Goal: Task Accomplishment & Management: Manage account settings

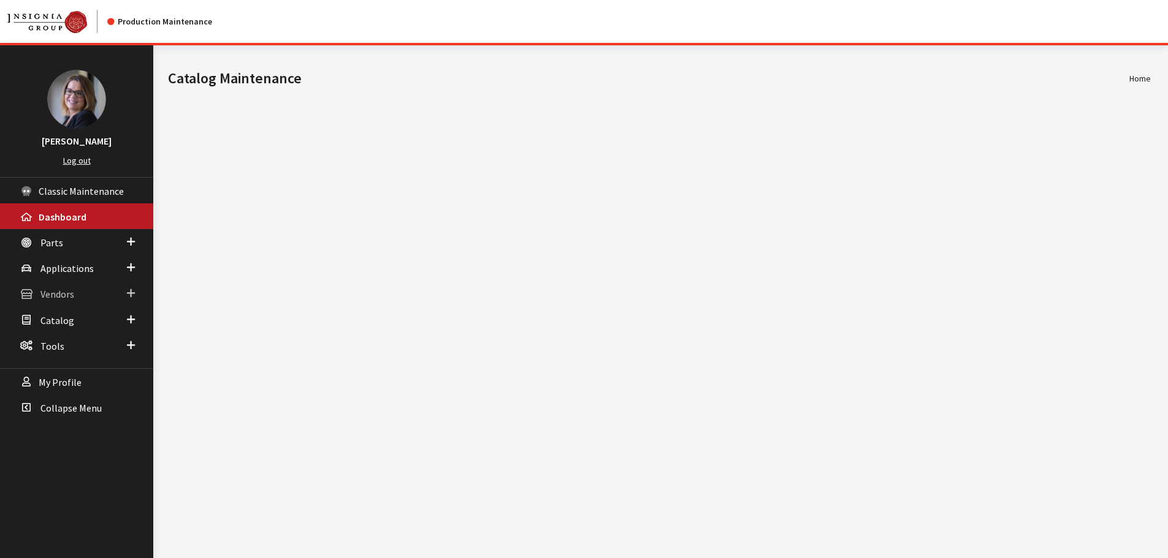
click at [130, 292] on span at bounding box center [131, 294] width 8 height 16
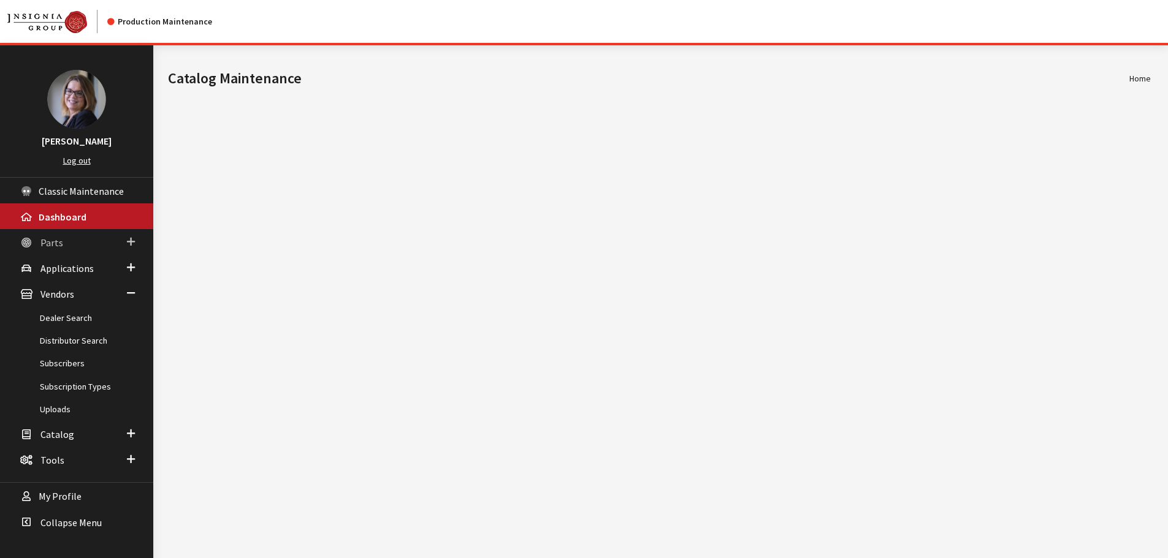
click at [131, 241] on span at bounding box center [131, 242] width 8 height 16
click at [69, 283] on link "Part Search" at bounding box center [76, 289] width 153 height 23
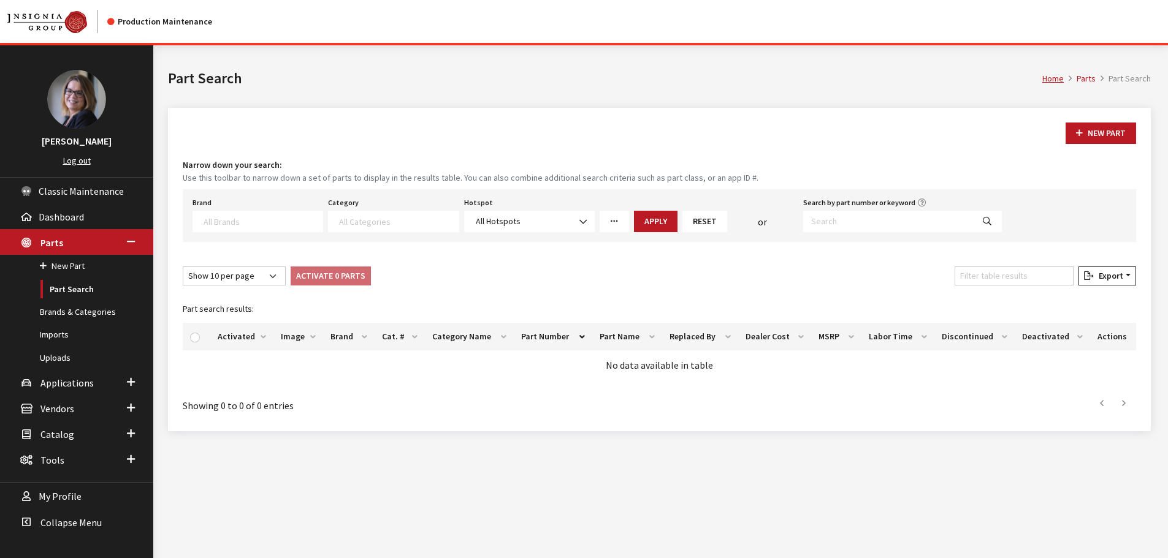
select select
click at [830, 221] on input "Search by part number or keyword" at bounding box center [888, 221] width 170 height 21
type input "3cm072195"
select select
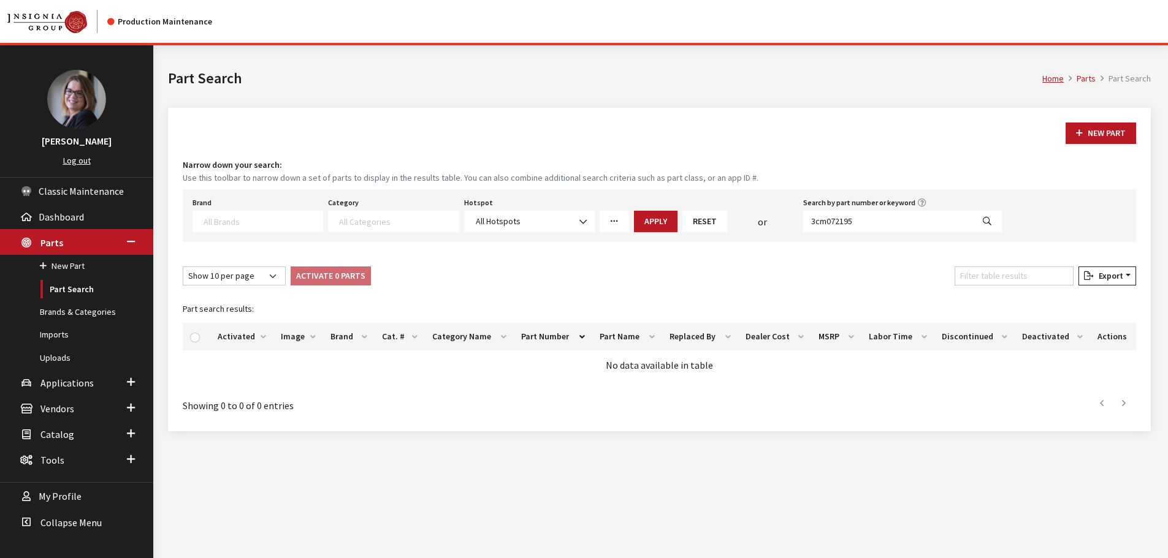
select select
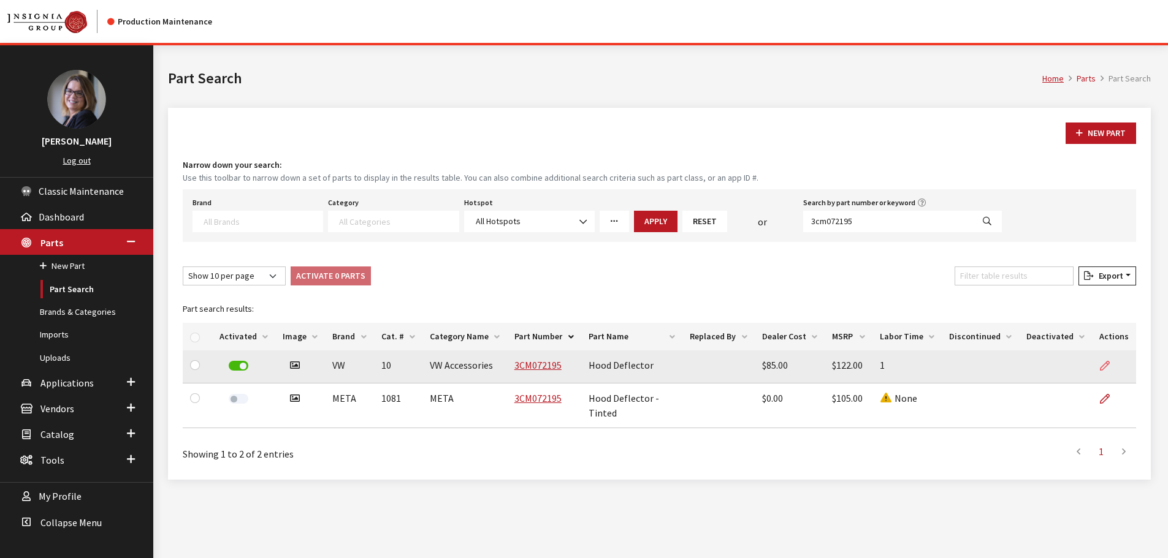
click at [1109, 365] on icon at bounding box center [1105, 367] width 10 height 10
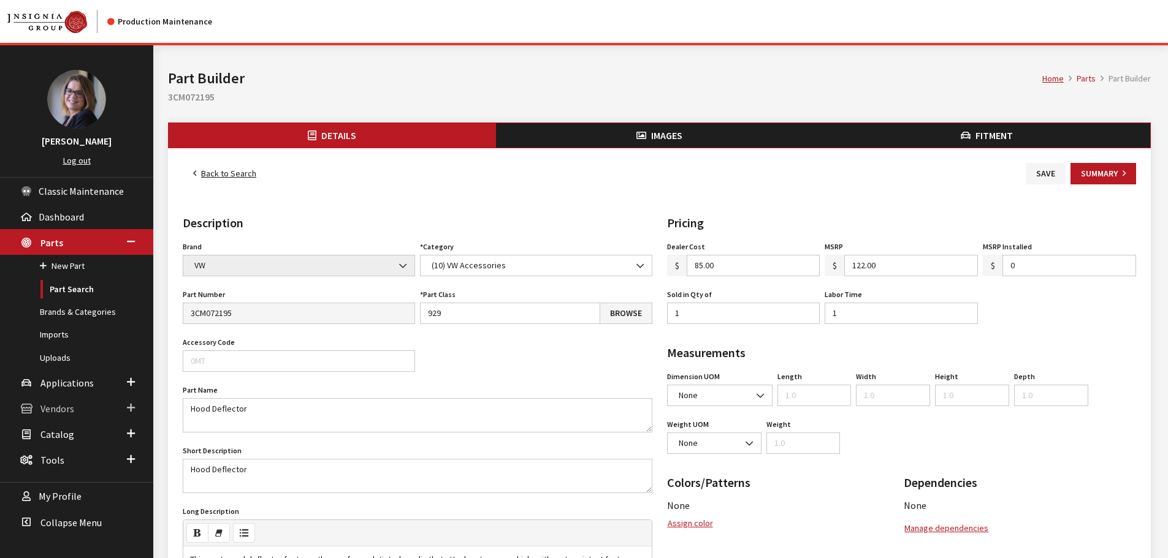
click at [127, 407] on span at bounding box center [131, 408] width 8 height 16
click at [79, 319] on link "Dealer Search" at bounding box center [76, 318] width 153 height 23
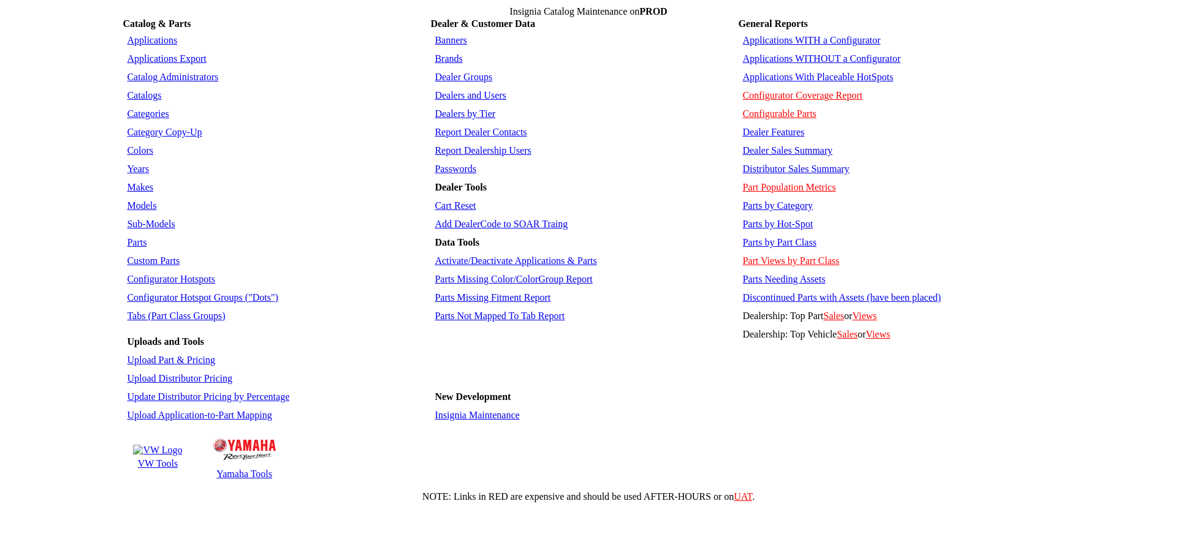
click at [443, 90] on link "Dealers and Users" at bounding box center [470, 95] width 71 height 10
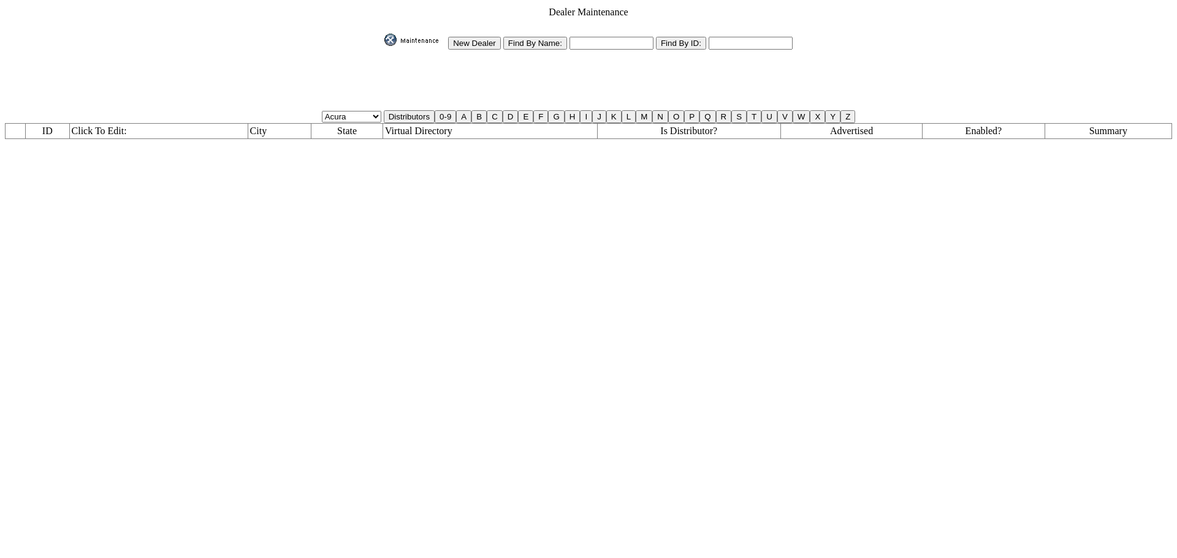
click at [600, 39] on input "text" at bounding box center [611, 43] width 84 height 13
type input "FLO*"
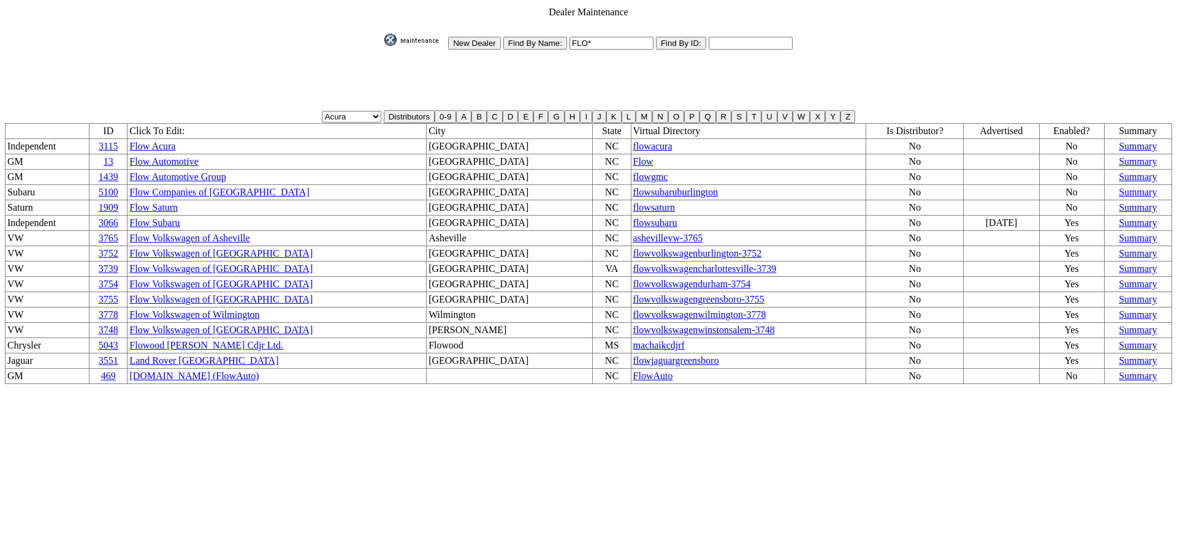
click at [213, 279] on link "Flow Volkswagen of Durham" at bounding box center [220, 284] width 183 height 10
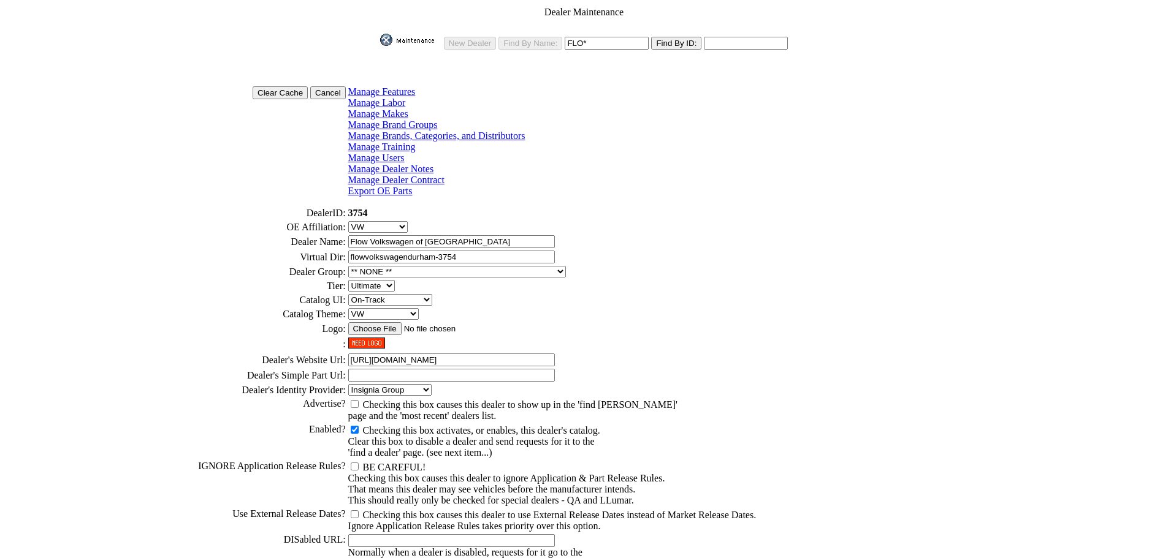
click at [435, 131] on link "Manage Brands, Categories, and Distributors" at bounding box center [436, 136] width 177 height 10
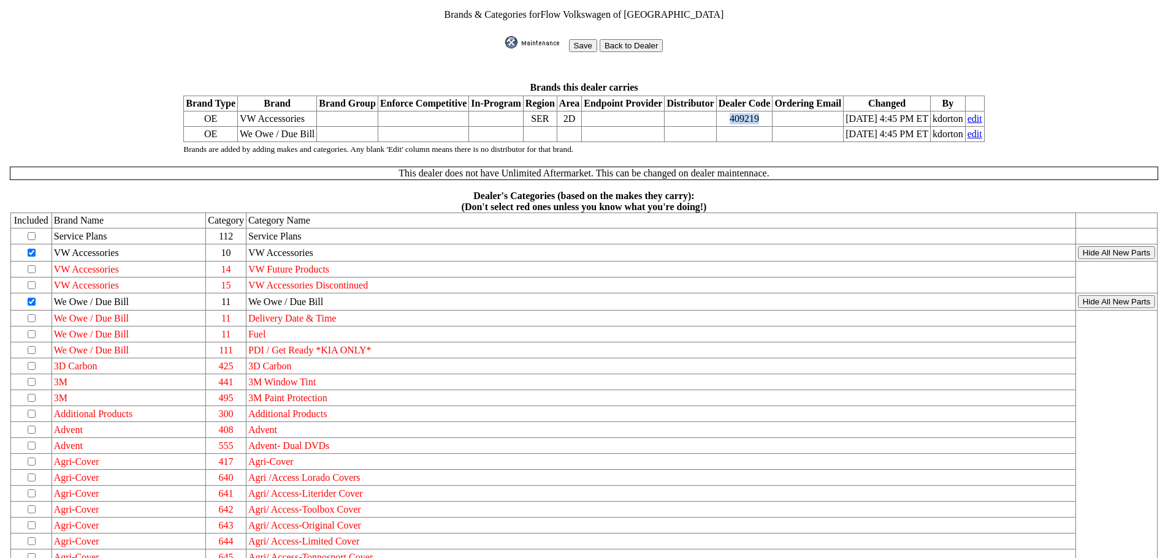
drag, startPoint x: 742, startPoint y: 110, endPoint x: 710, endPoint y: 111, distance: 31.9
click at [716, 112] on td "409219" at bounding box center [744, 119] width 56 height 15
copy td "409219"
click at [540, 36] on img at bounding box center [535, 42] width 61 height 12
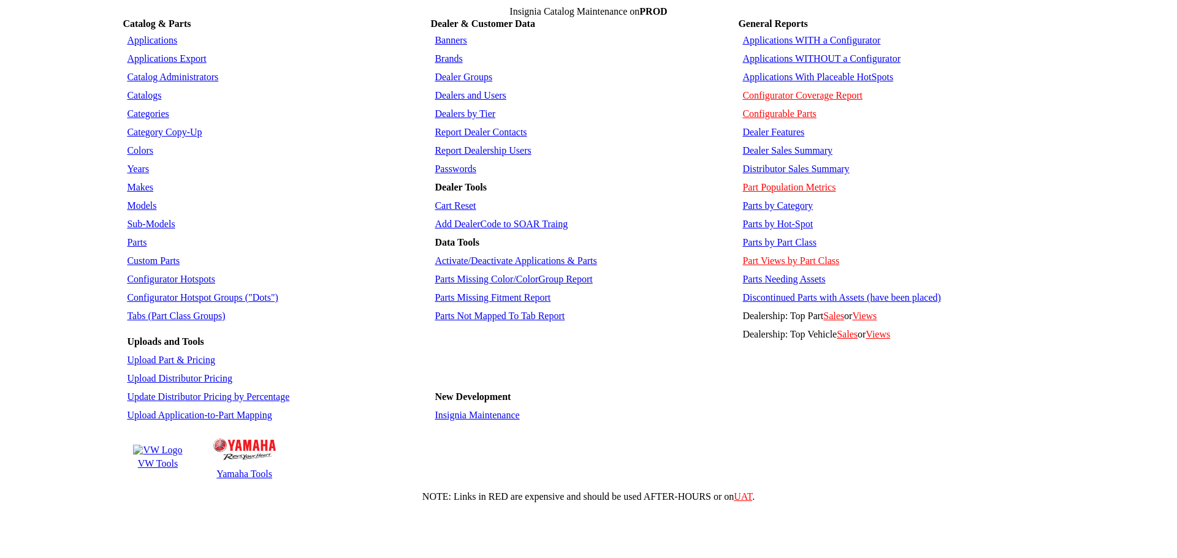
click at [458, 74] on td "Dealer Groups" at bounding box center [583, 77] width 304 height 17
click at [458, 90] on link "Dealers and Users" at bounding box center [470, 95] width 71 height 10
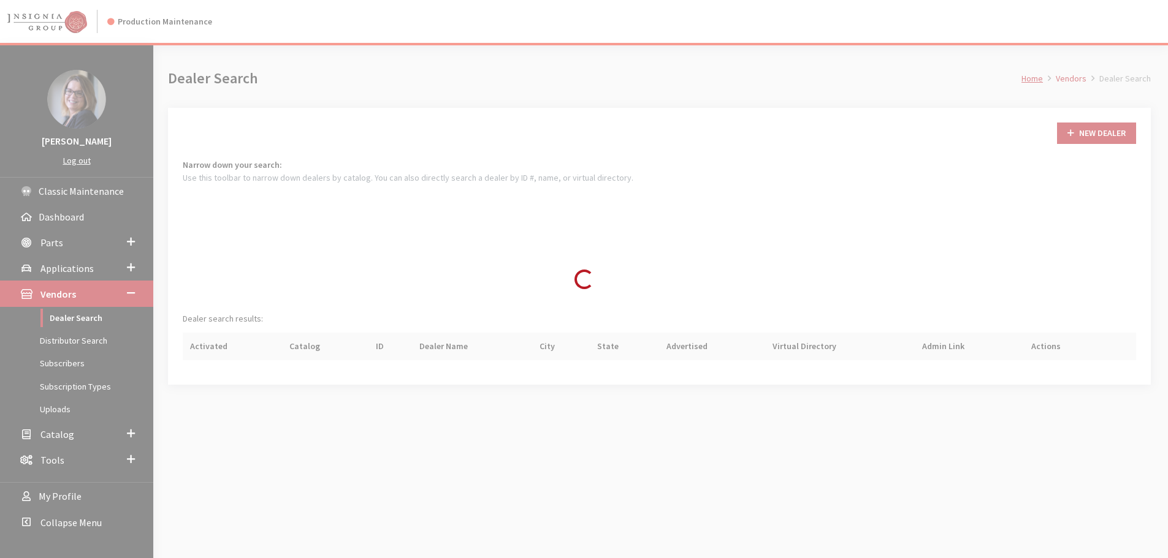
scroll to position [89, 0]
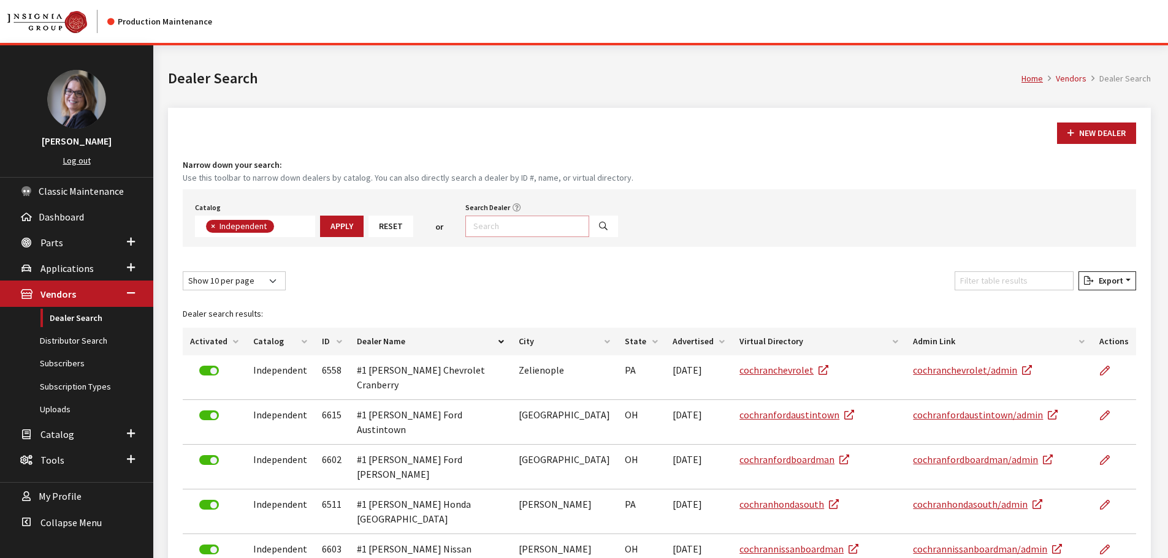
click at [509, 221] on input "Search Dealer" at bounding box center [527, 226] width 124 height 21
type input "flow*"
click at [210, 226] on button "×" at bounding box center [212, 226] width 12 height 13
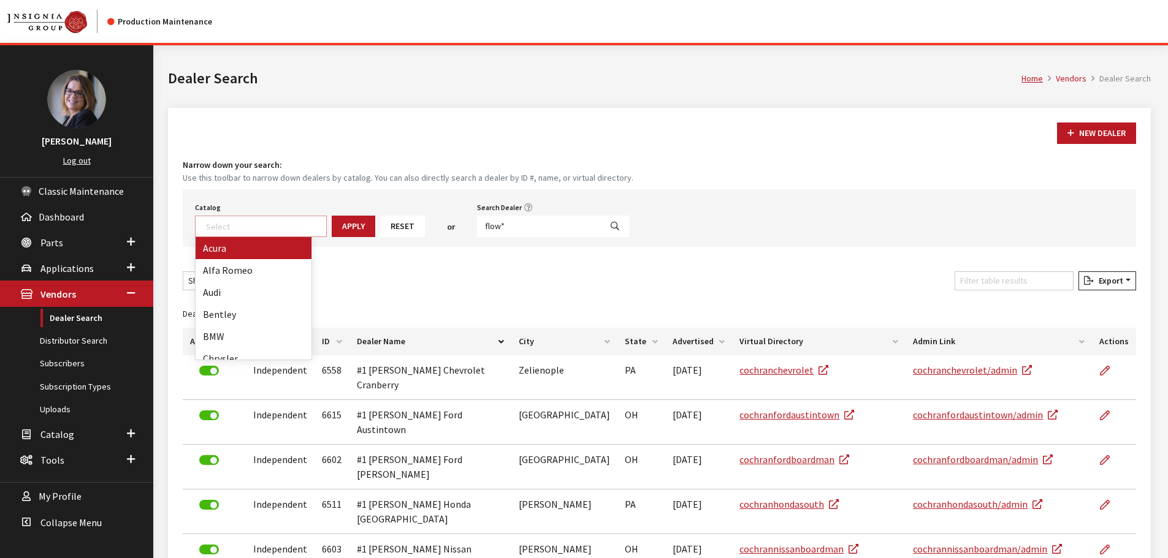
scroll to position [128, 0]
click at [610, 226] on icon "Search" at bounding box center [614, 226] width 9 height 9
select select
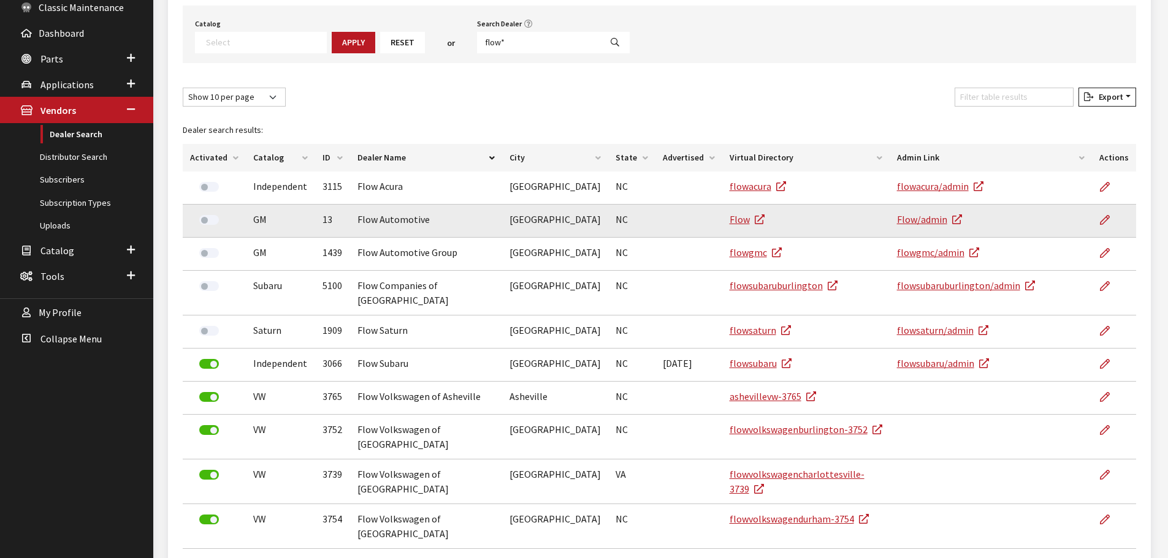
scroll to position [245, 0]
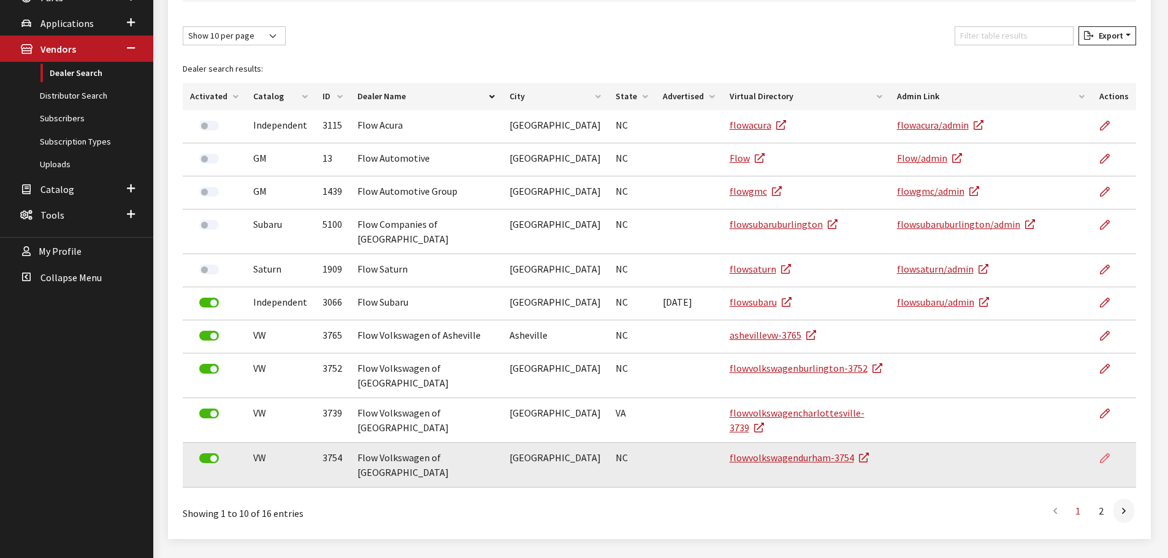
click at [1105, 464] on icon at bounding box center [1105, 459] width 10 height 10
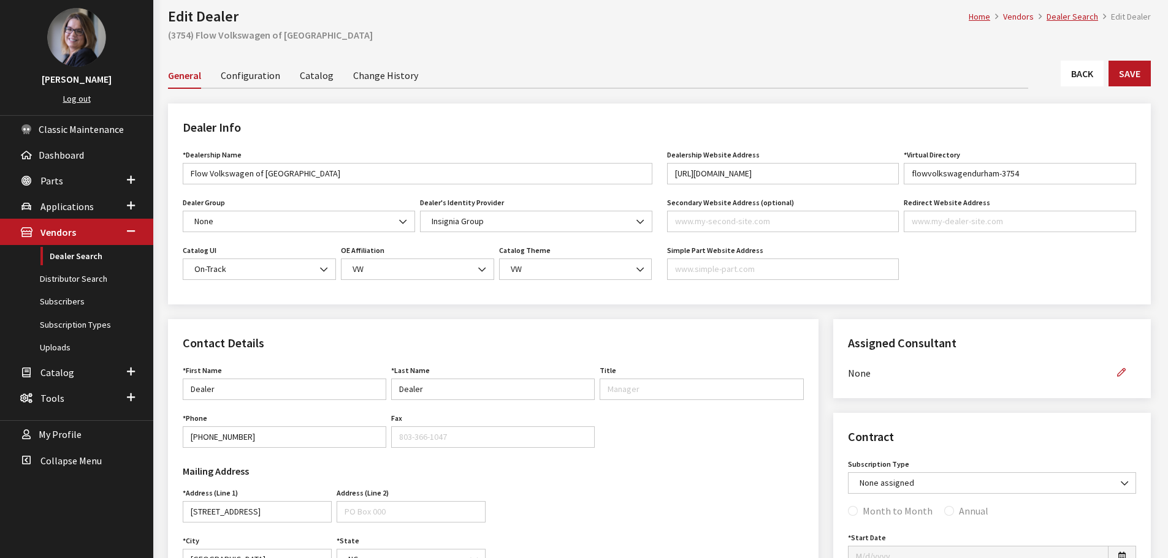
scroll to position [61, 0]
click at [264, 77] on link "Configuration" at bounding box center [250, 76] width 59 height 26
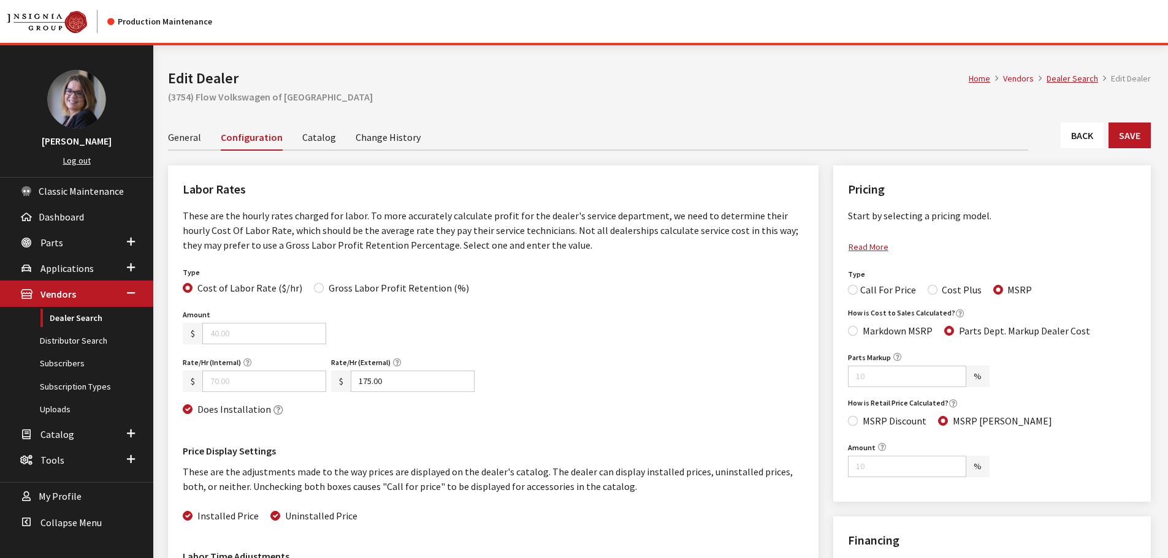
click at [403, 134] on link "Change History" at bounding box center [387, 137] width 65 height 26
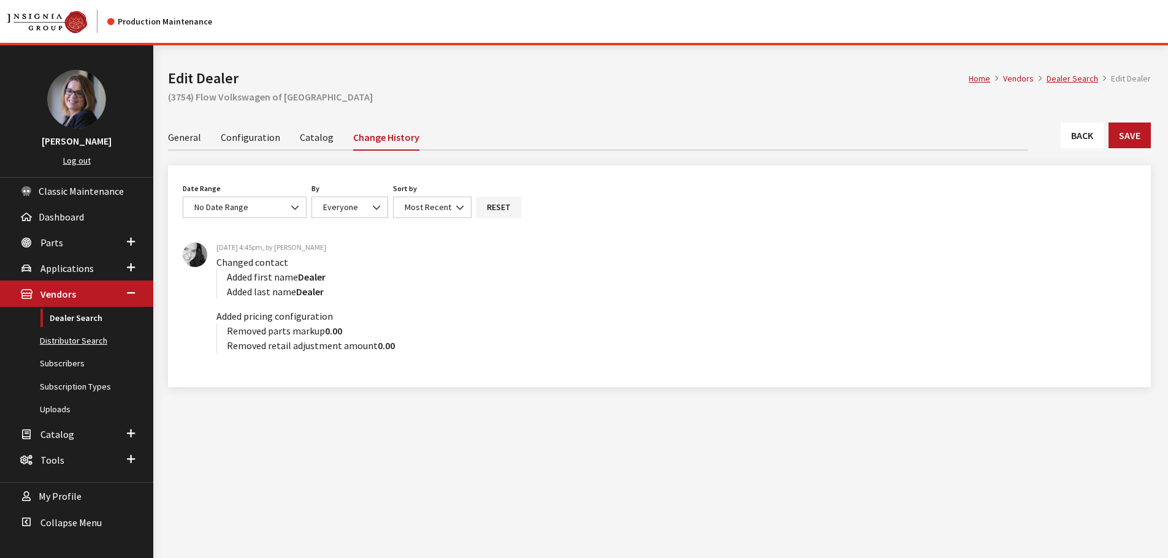
click at [74, 347] on link "Distributor Search" at bounding box center [76, 341] width 153 height 23
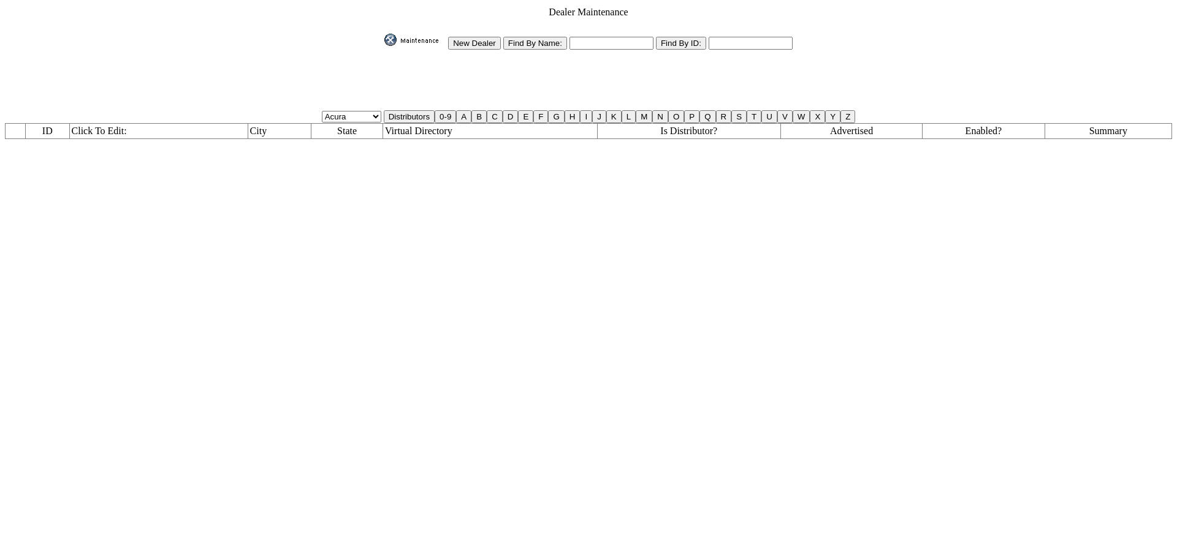
click at [580, 33] on td "New Dealer Find By Name: Find By ID:" at bounding box center [588, 41] width 409 height 17
click at [581, 39] on input "text" at bounding box center [611, 43] width 84 height 13
type input "g"
type input "flow*"
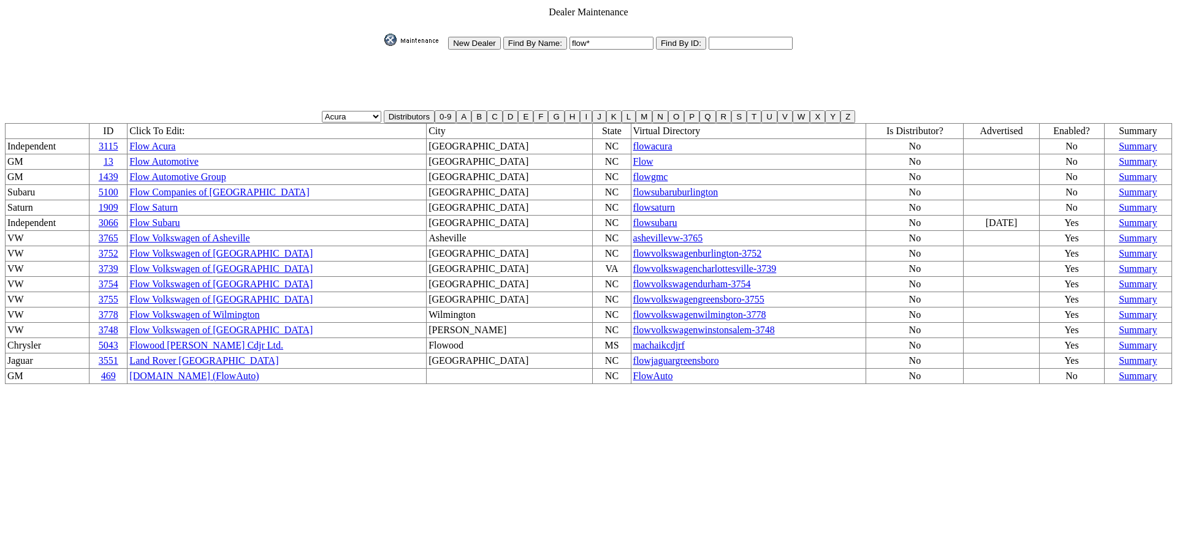
click at [212, 279] on link "Flow Volkswagen of Durham" at bounding box center [220, 284] width 183 height 10
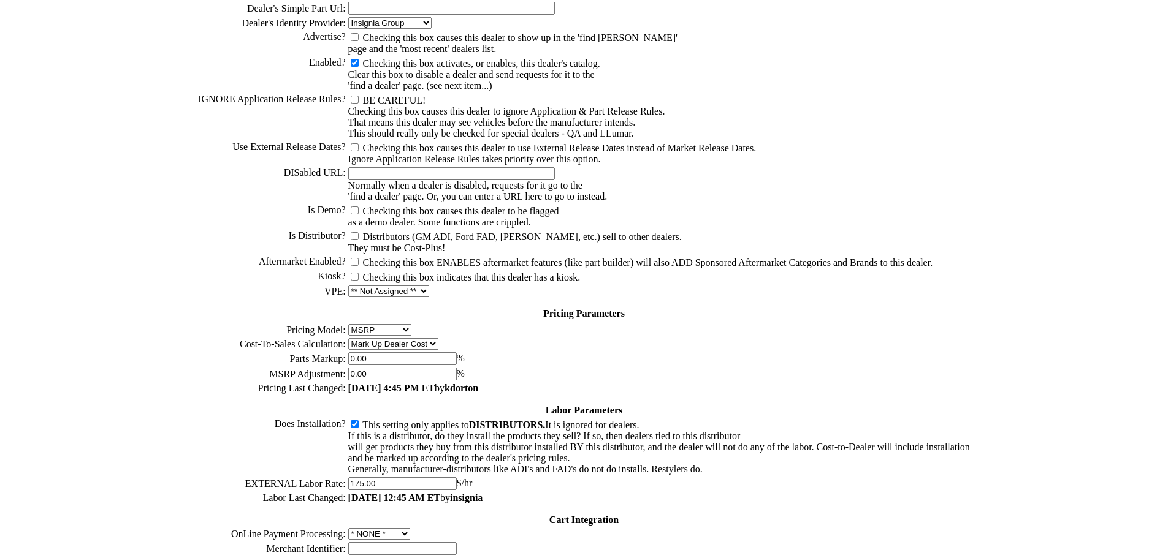
scroll to position [368, 0]
drag, startPoint x: 500, startPoint y: 336, endPoint x: 380, endPoint y: 340, distance: 119.6
click at [380, 382] on td "9/3/2025 4:45 PM ET by kdorton" at bounding box center [659, 388] width 623 height 12
drag, startPoint x: 425, startPoint y: 420, endPoint x: 361, endPoint y: 417, distance: 64.4
click at [361, 476] on tr "EXTERNAL Labor Rate: 175.00 $/hr" at bounding box center [583, 483] width 773 height 14
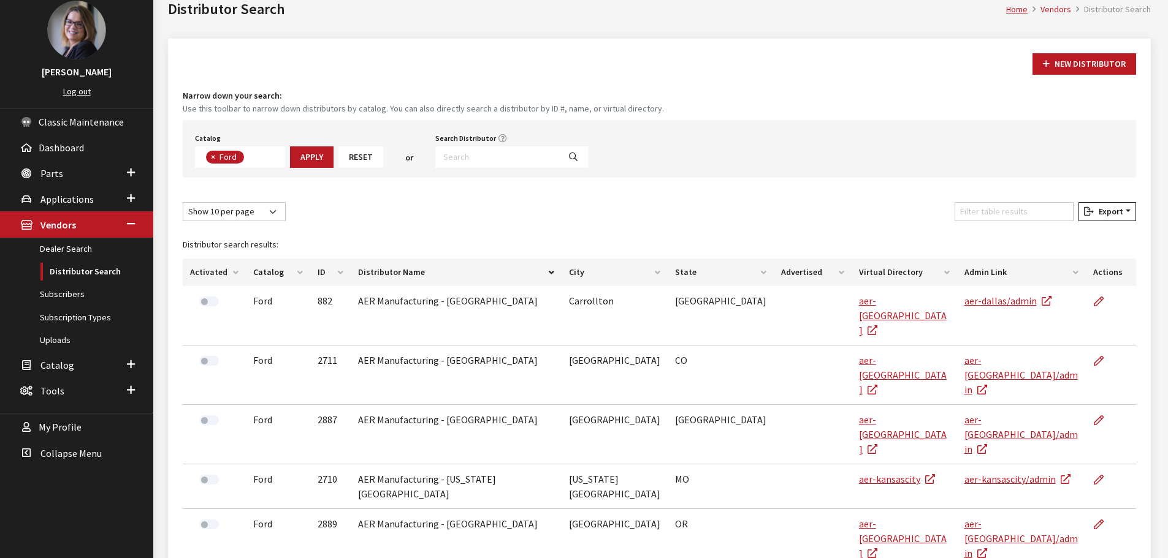
scroll to position [47, 0]
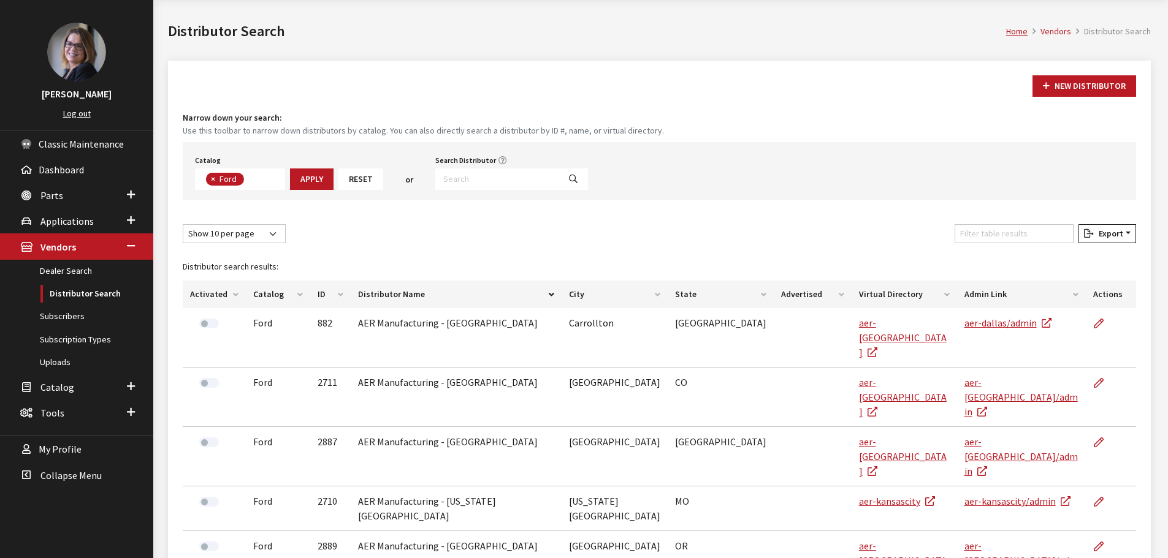
click at [212, 179] on span "×" at bounding box center [213, 178] width 4 height 11
select select
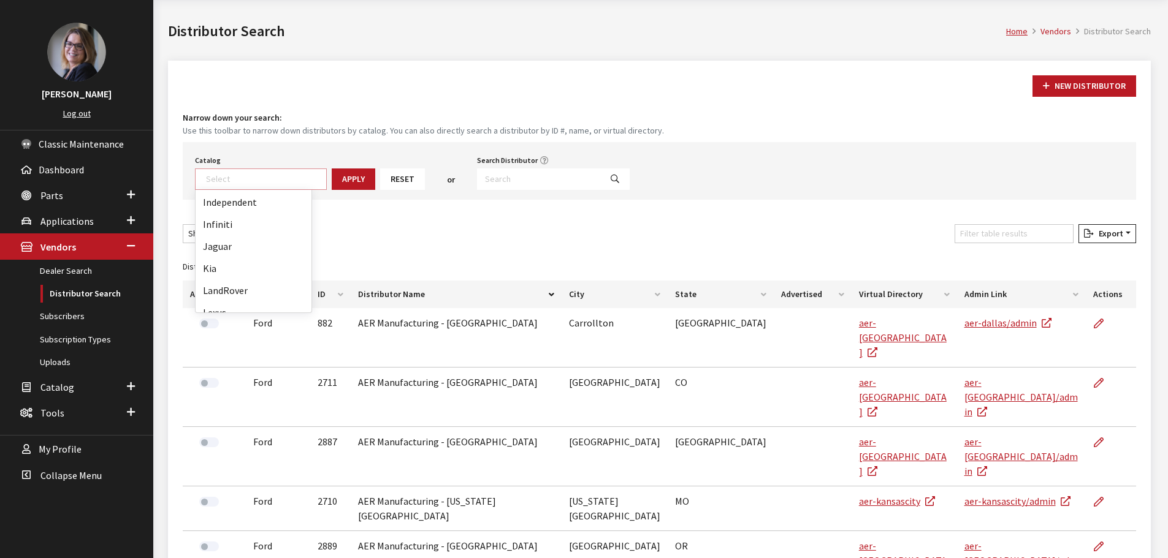
scroll to position [245, 0]
click at [419, 232] on div "Show 10 per page Show 25 per page Show 50 per page Show 100 per page Show 1000 …" at bounding box center [659, 236] width 958 height 24
click at [242, 234] on select "Show 10 per page Show 25 per page Show 50 per page Show 100 per page Show 1000 …" at bounding box center [234, 233] width 103 height 19
select select "1000"
click at [183, 224] on select "Show 10 per page Show 25 per page Show 50 per page Show 100 per page Show 1000 …" at bounding box center [234, 233] width 103 height 19
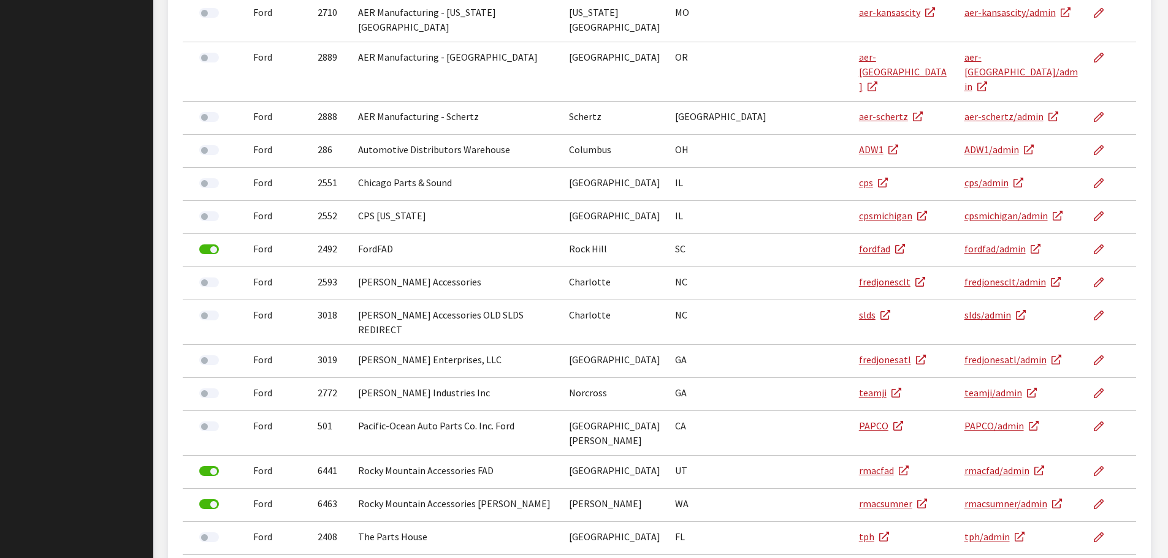
scroll to position [538, 0]
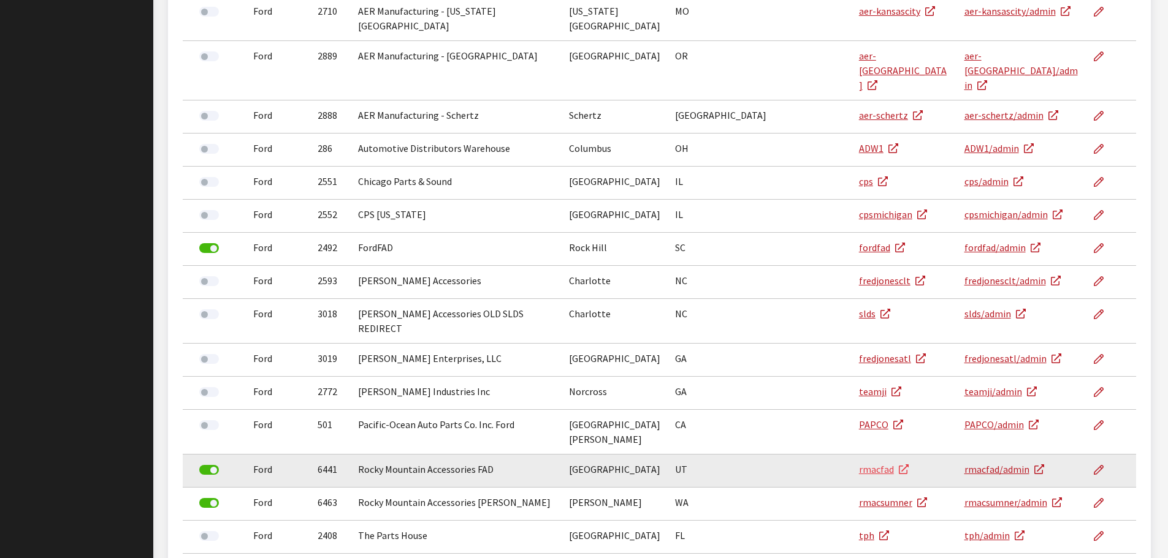
click at [859, 463] on link "rmacfad" at bounding box center [884, 469] width 50 height 12
click at [990, 463] on link "rmacfad/admin" at bounding box center [1004, 469] width 80 height 12
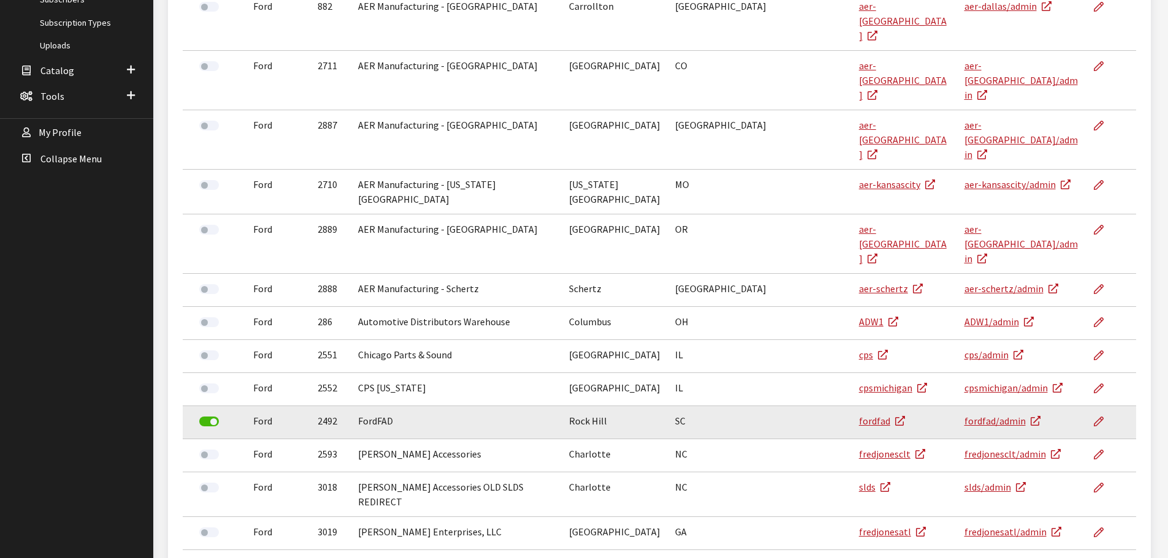
scroll to position [368, 0]
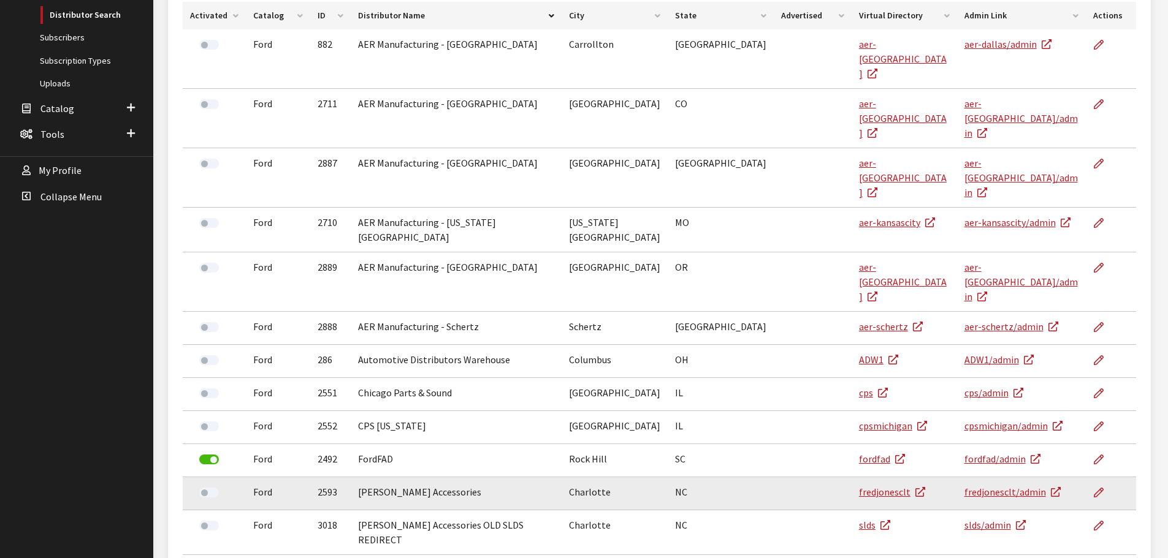
scroll to position [306, 0]
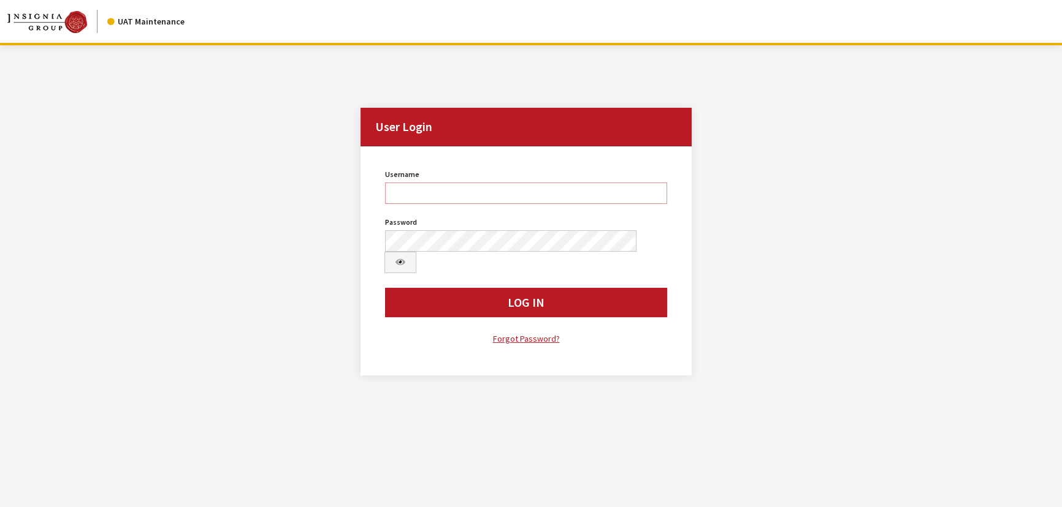
type input "Kcallahan"
click at [430, 288] on button "Log In" at bounding box center [526, 302] width 282 height 29
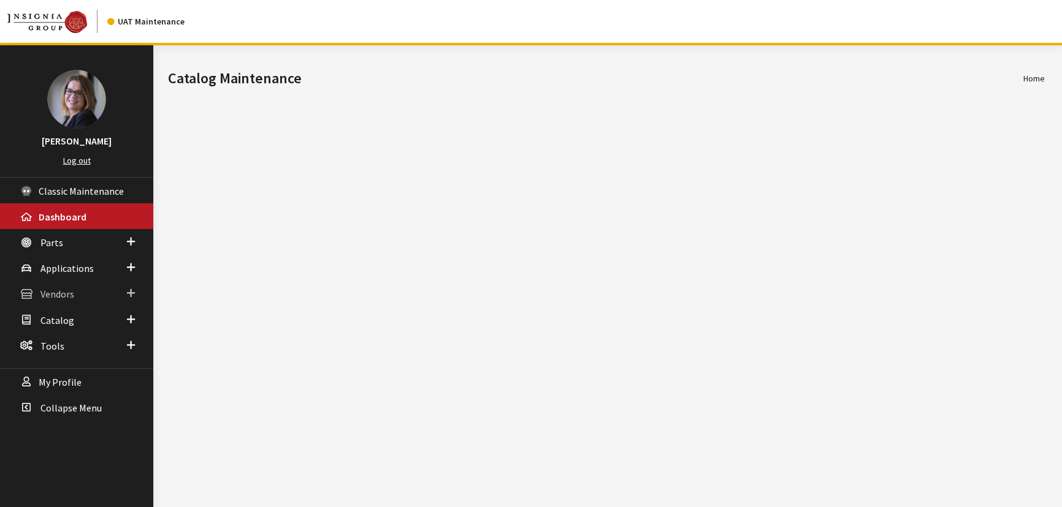
click at [129, 291] on span at bounding box center [131, 294] width 8 height 16
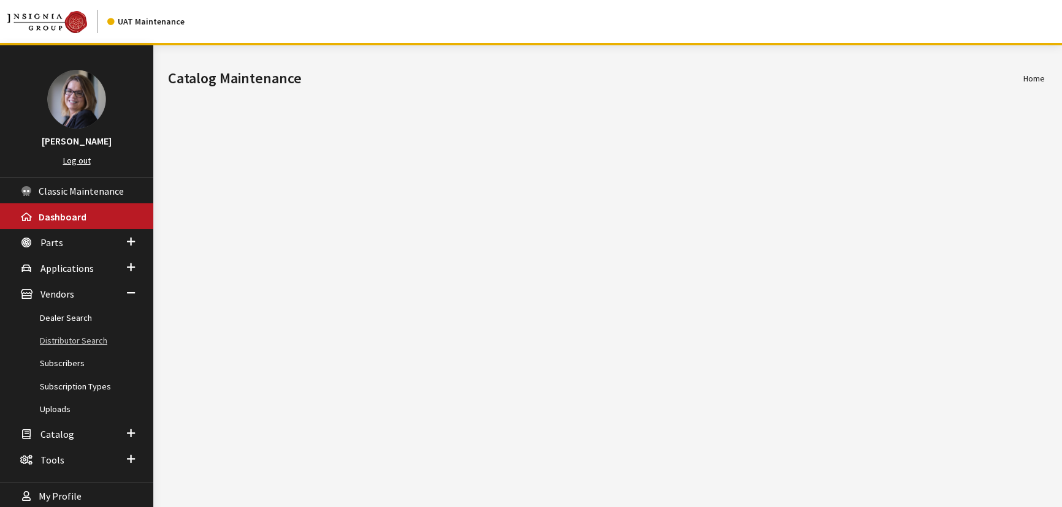
click at [82, 336] on link "Distributor Search" at bounding box center [76, 341] width 153 height 23
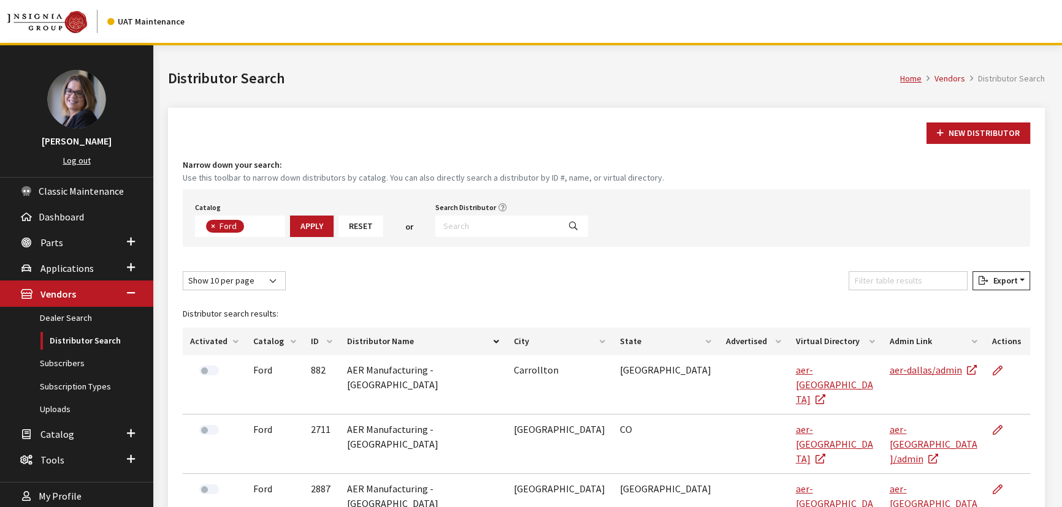
scroll to position [41, 0]
click at [208, 273] on select "Show 10 per page Show 25 per page Show 50 per page Show 100 per page Show 1000 …" at bounding box center [234, 281] width 103 height 19
select select "1000"
click at [183, 272] on select "Show 10 per page Show 25 per page Show 50 per page Show 100 per page Show 1000 …" at bounding box center [234, 281] width 103 height 19
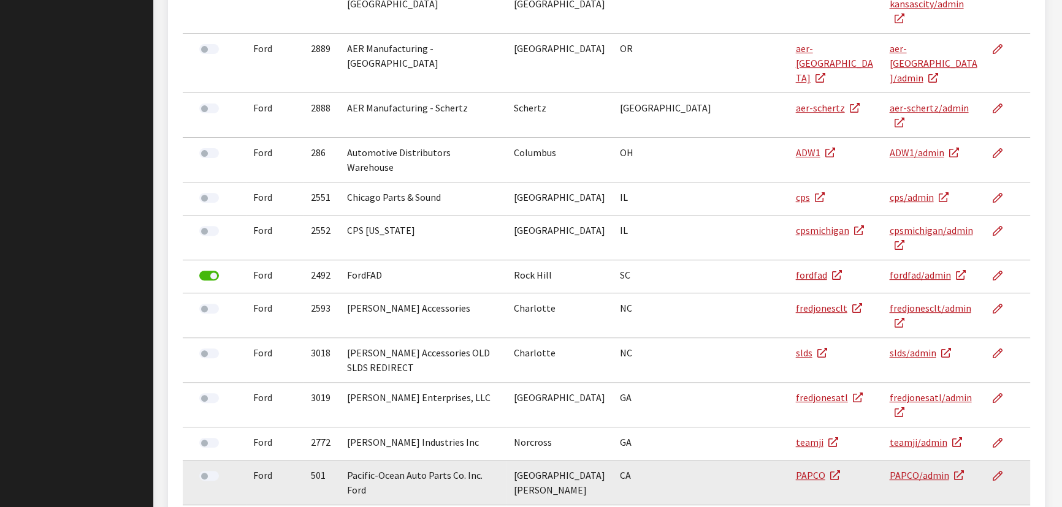
scroll to position [613, 0]
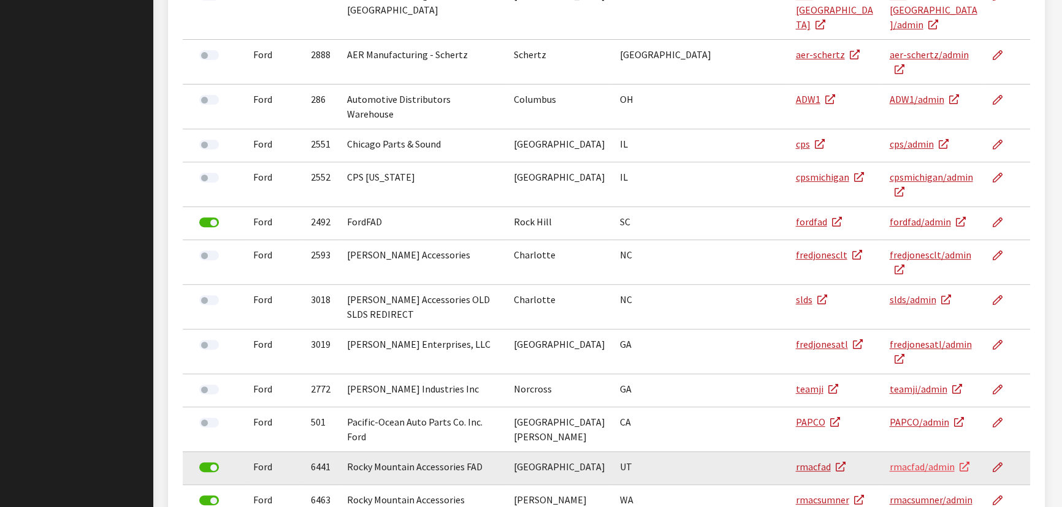
click at [922, 461] on link "rmacfad/admin" at bounding box center [929, 467] width 80 height 12
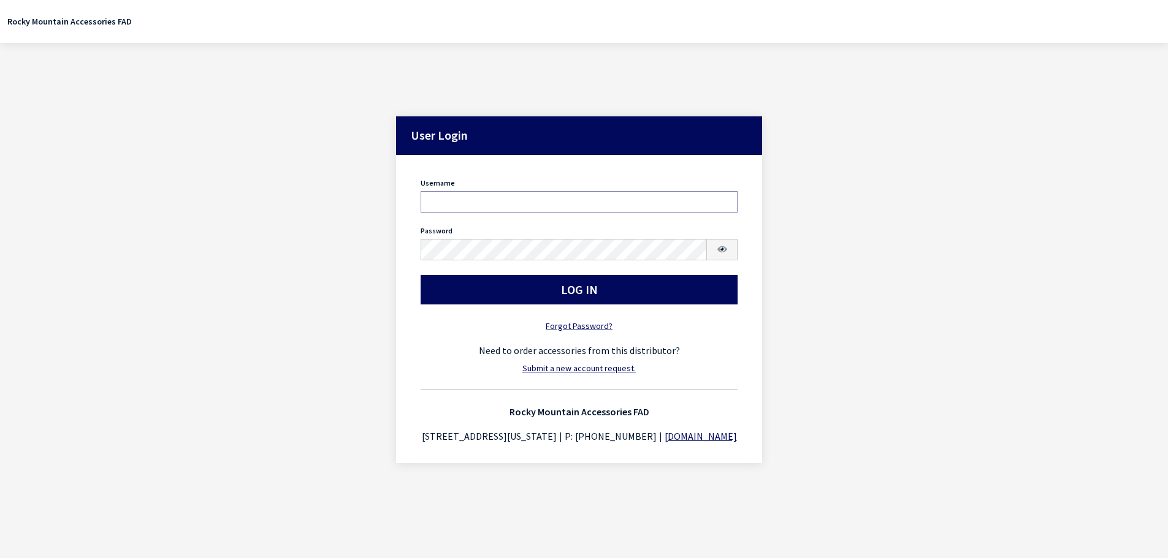
type input "Kcallahan"
click at [501, 298] on button "Log In" at bounding box center [578, 289] width 317 height 29
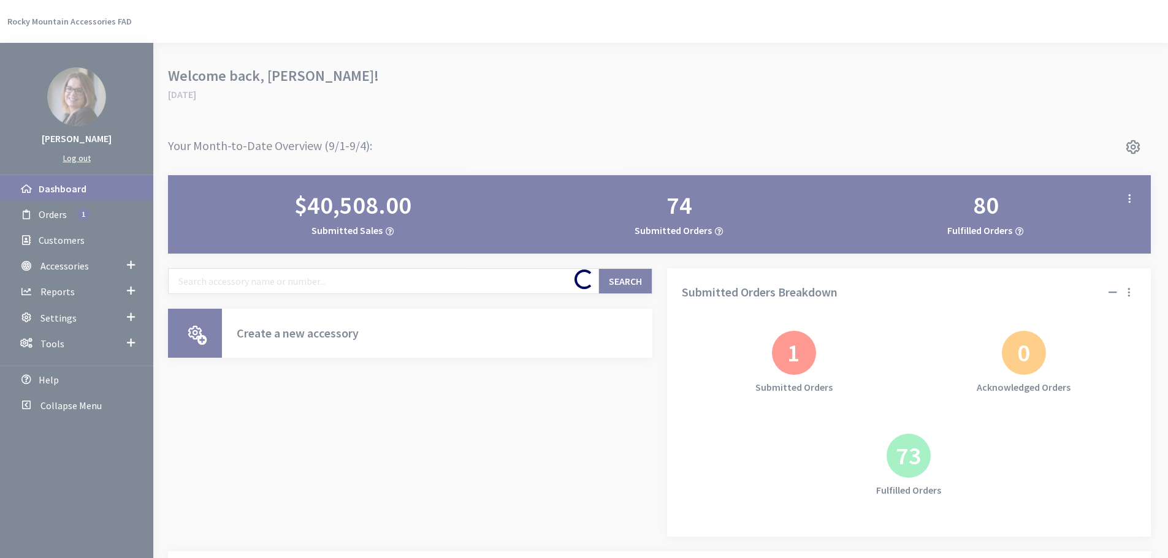
click at [211, 284] on div "Loading..." at bounding box center [584, 279] width 1168 height 558
click at [267, 280] on div "Loading..." at bounding box center [584, 279] width 1168 height 558
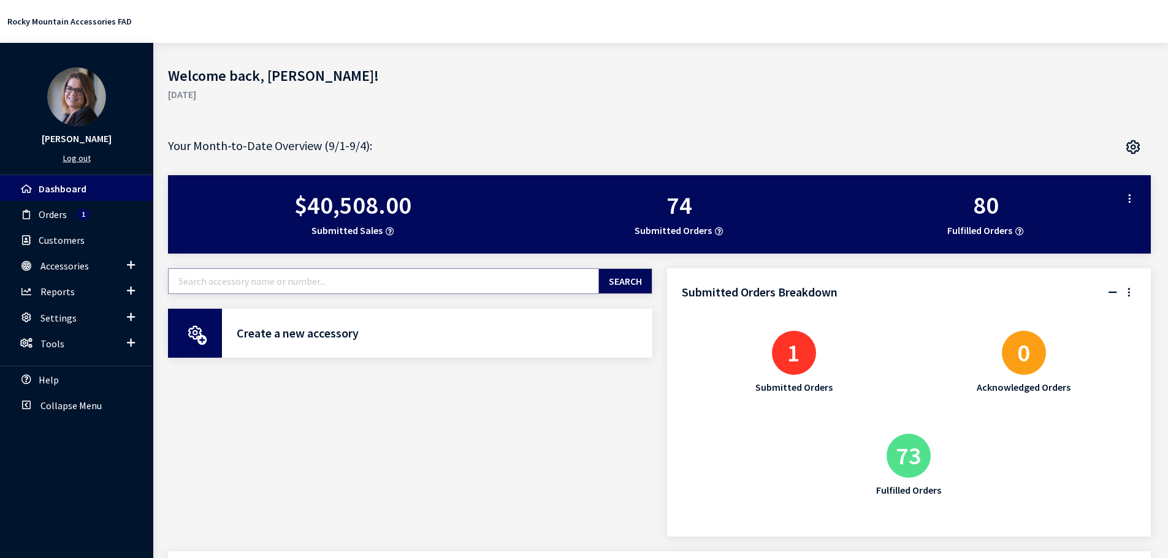
click at [267, 280] on input "text" at bounding box center [383, 281] width 431 height 26
type input "302138"
click at [646, 291] on button "Search" at bounding box center [625, 281] width 54 height 26
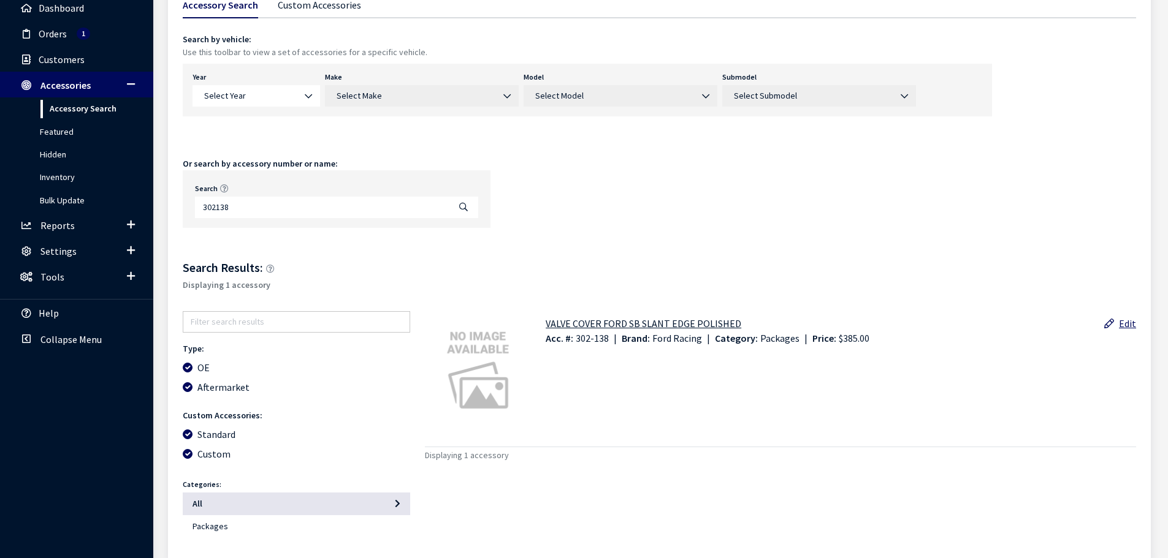
scroll to position [184, 0]
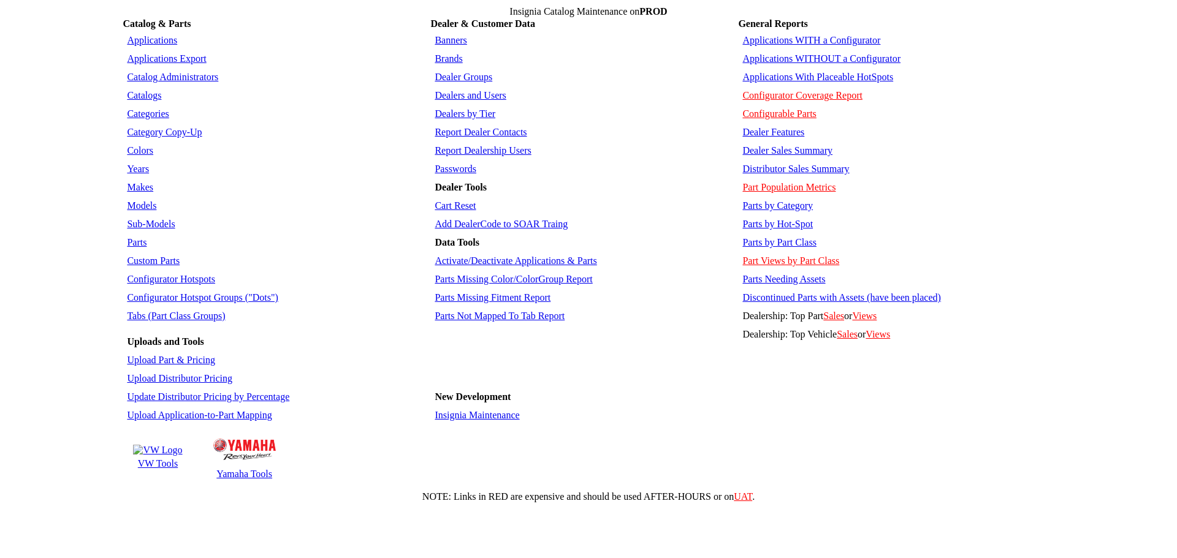
click at [453, 53] on link "Brands" at bounding box center [449, 58] width 28 height 10
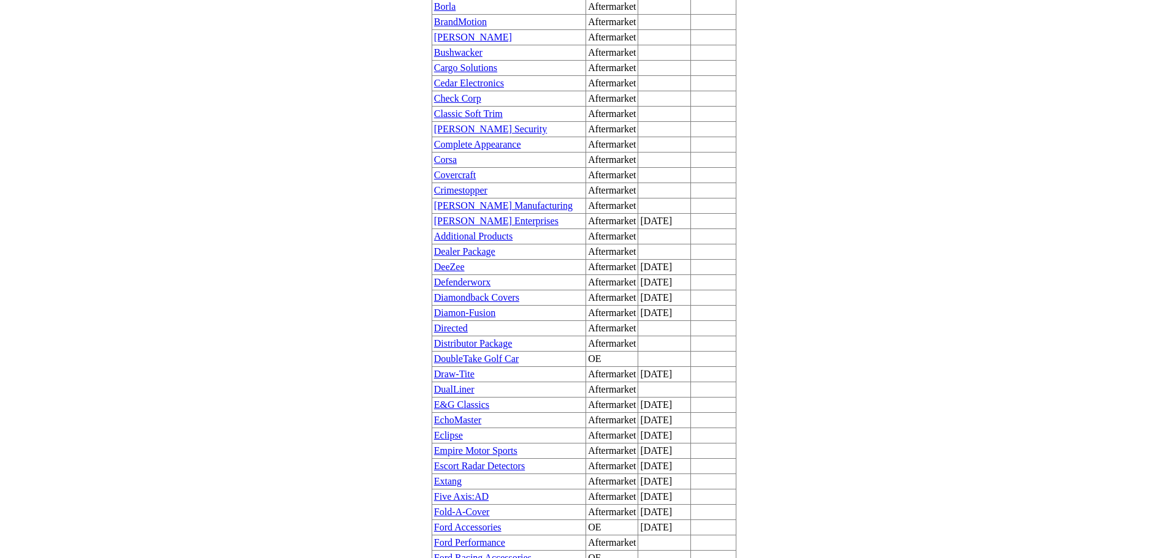
scroll to position [674, 0]
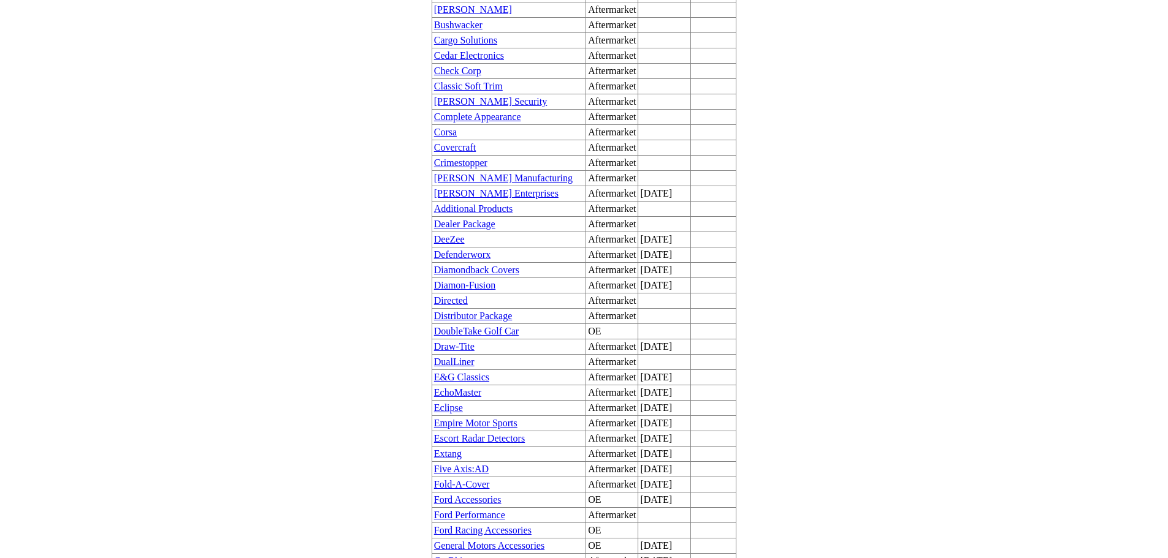
click at [505, 510] on link "Ford Performance" at bounding box center [469, 515] width 71 height 10
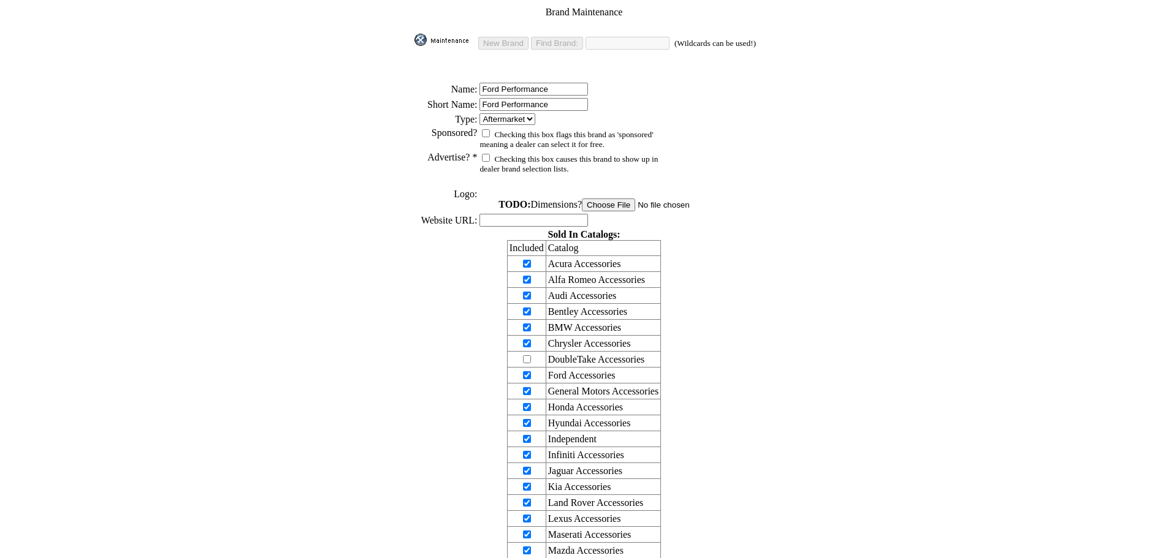
click at [447, 38] on img at bounding box center [444, 40] width 61 height 12
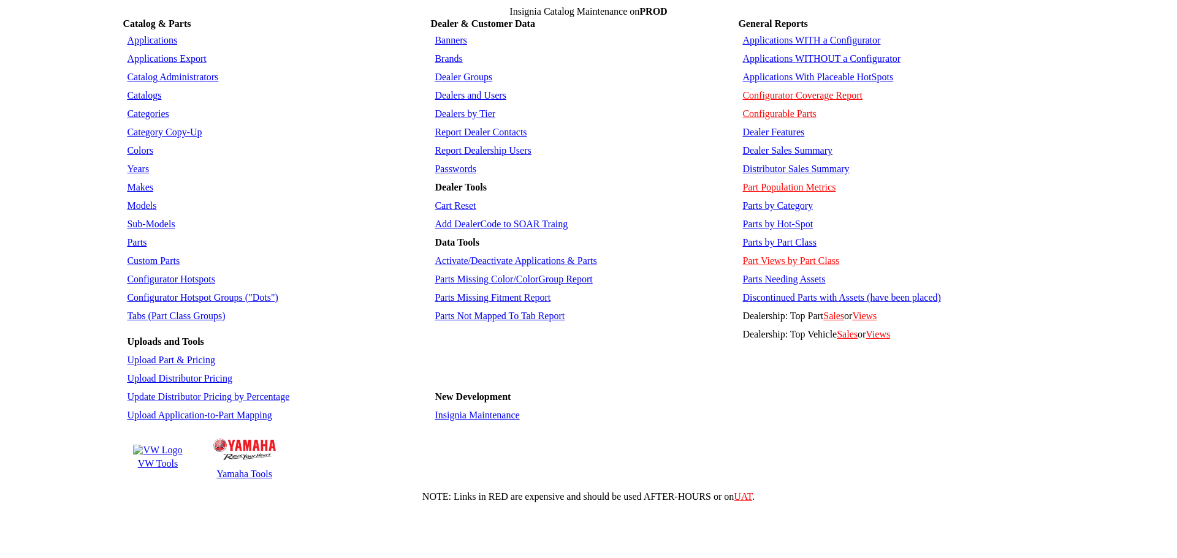
click at [152, 108] on link "Categories" at bounding box center [148, 113] width 42 height 10
